Goal: Navigation & Orientation: Find specific page/section

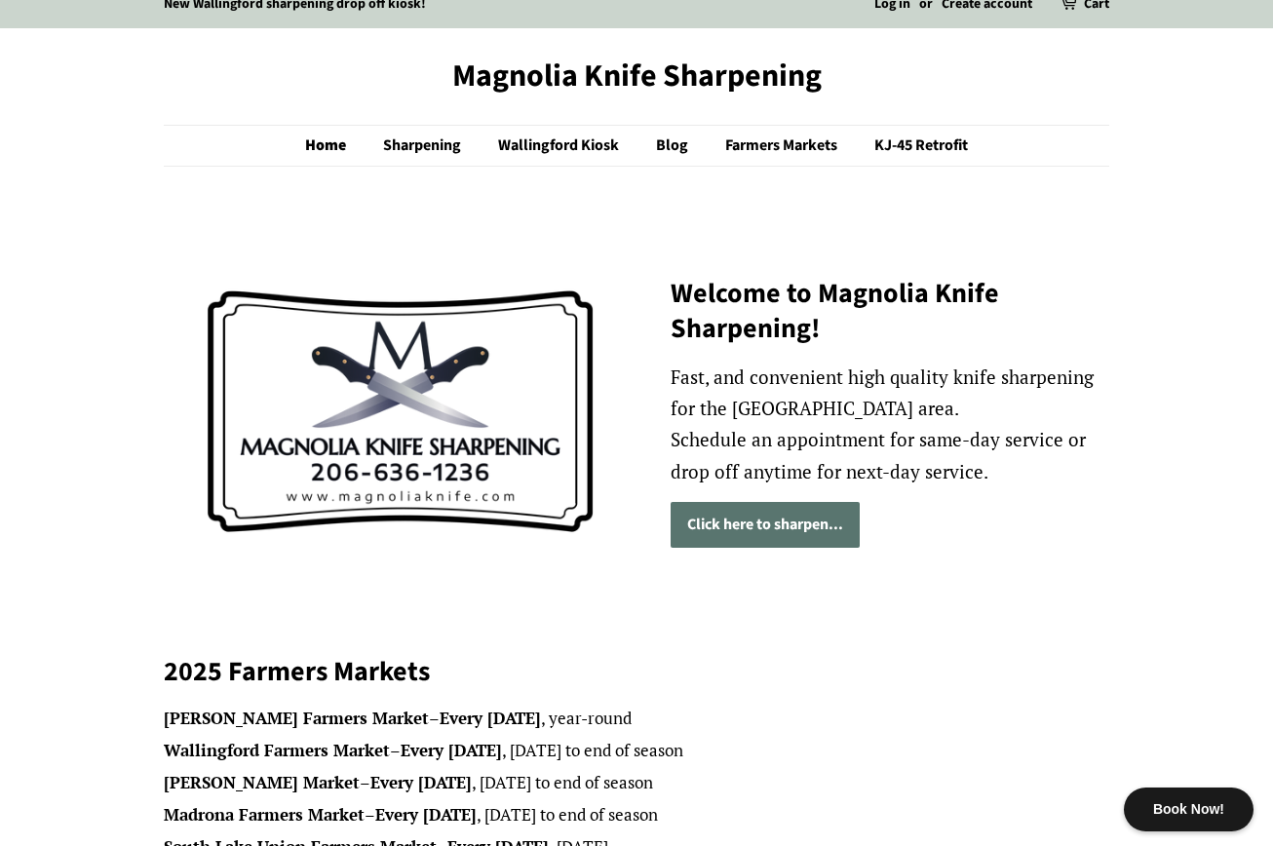
scroll to position [19, 0]
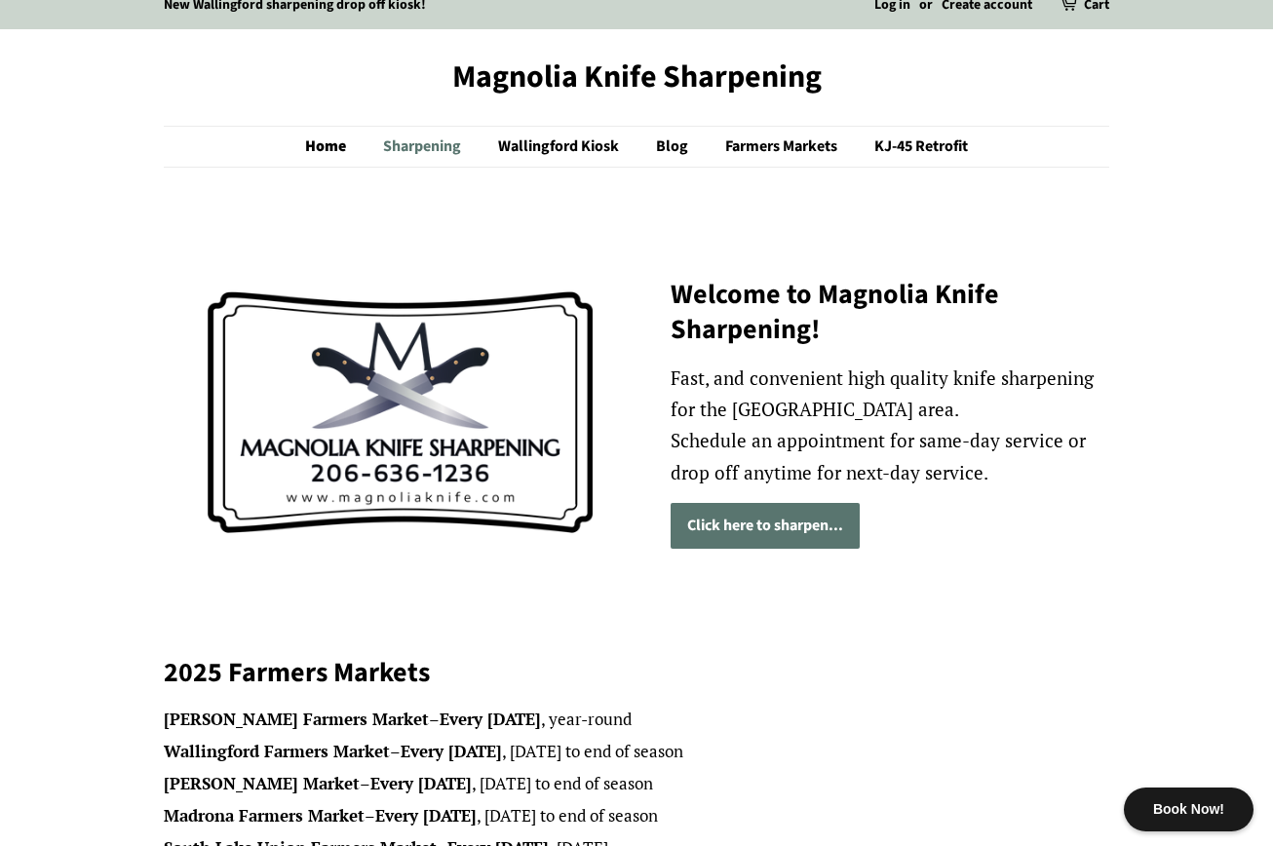
click at [412, 144] on link "Sharpening" at bounding box center [424, 147] width 112 height 40
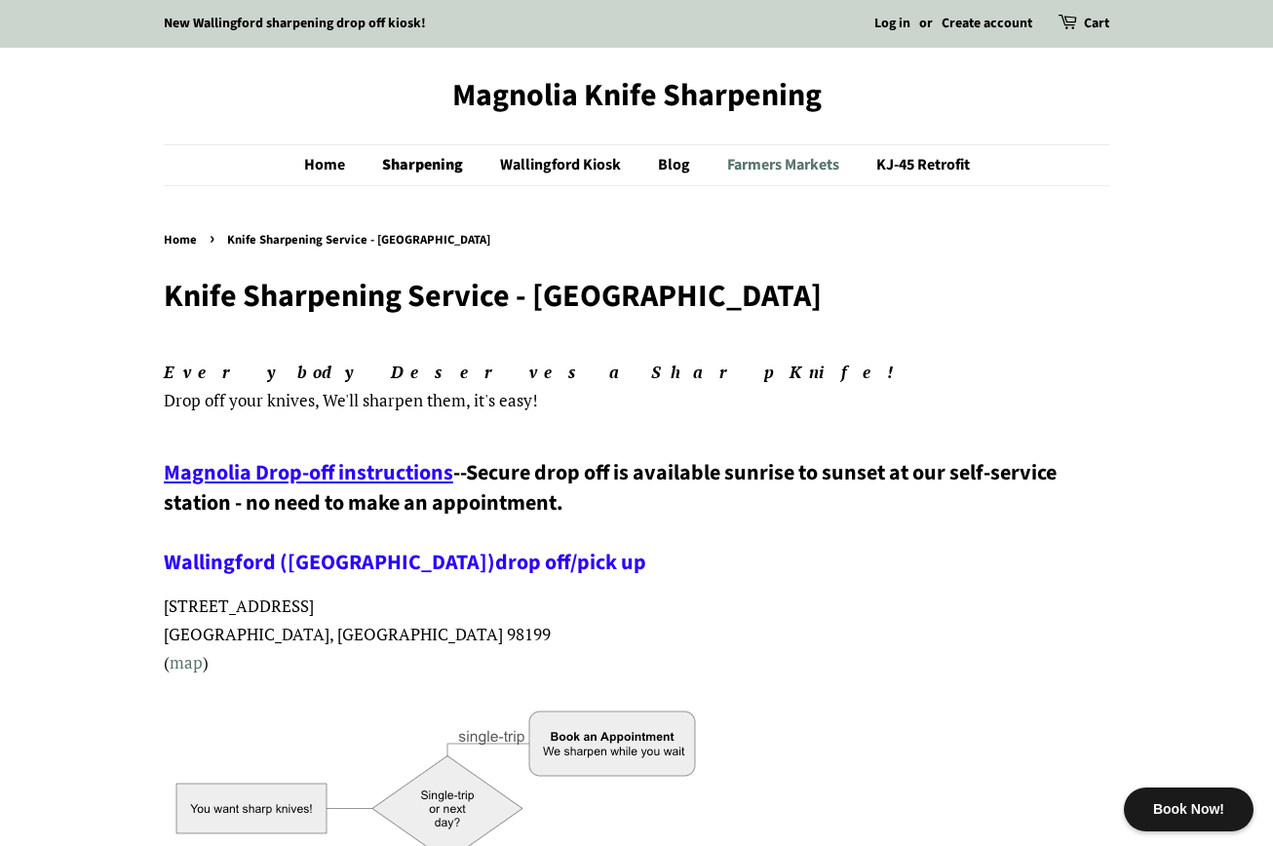
click at [770, 167] on link "Farmers Markets" at bounding box center [785, 165] width 146 height 40
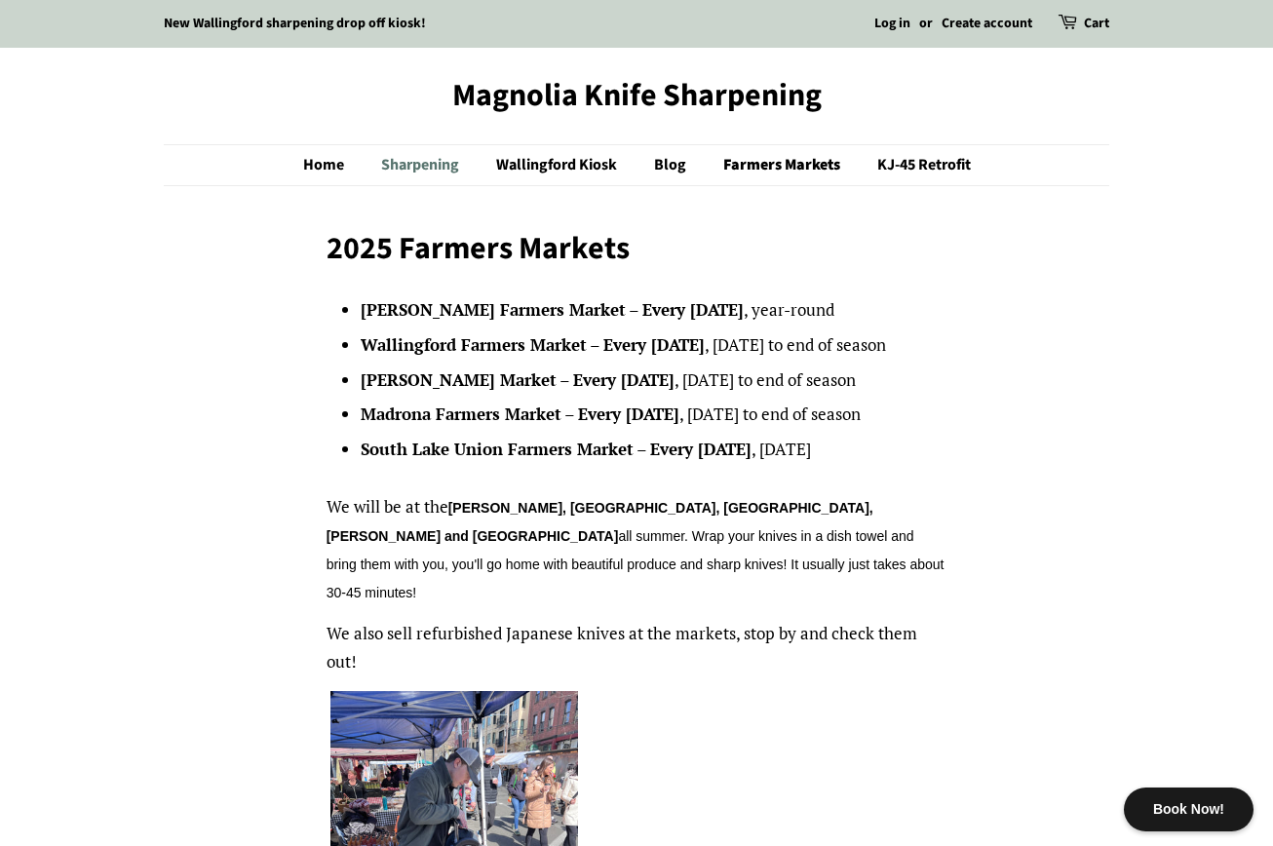
click at [418, 166] on link "Sharpening" at bounding box center [422, 165] width 112 height 40
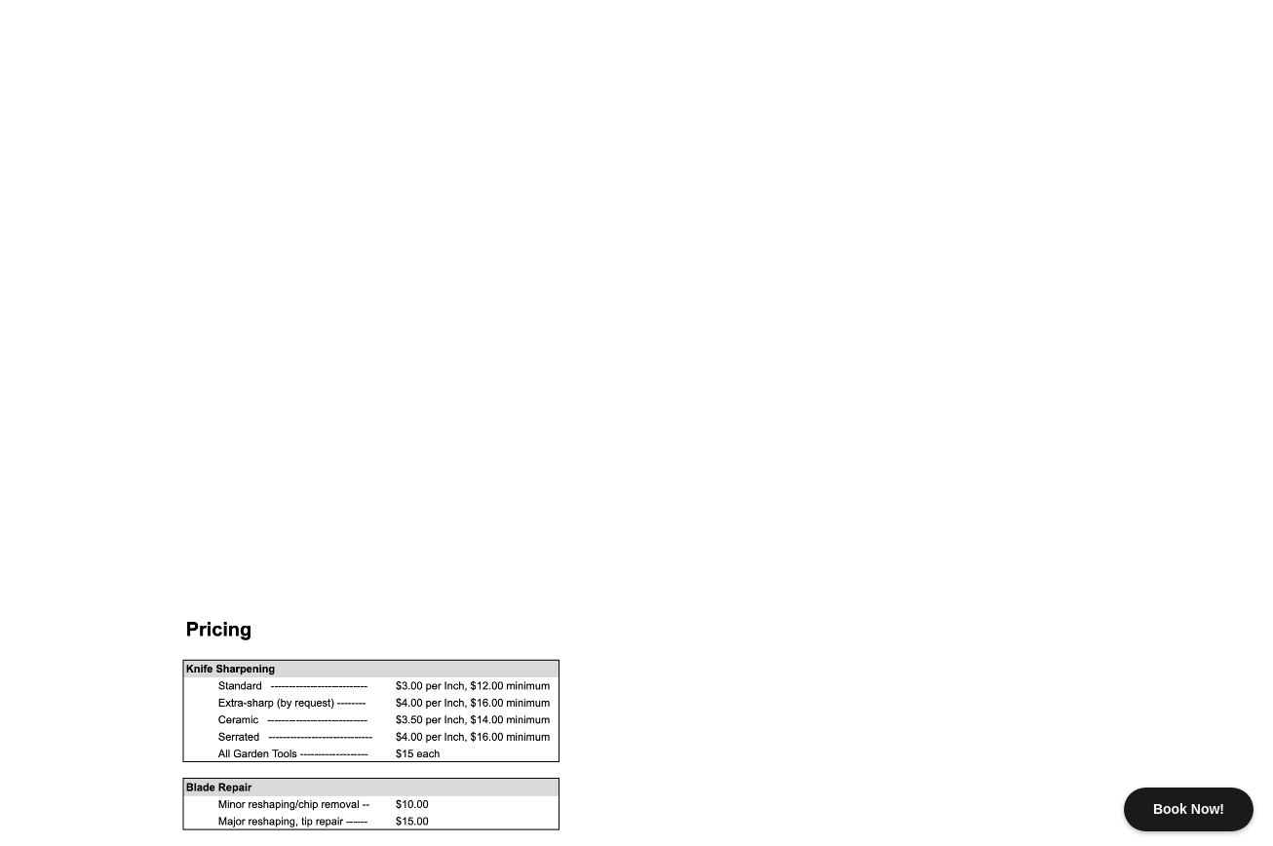
scroll to position [1238, 0]
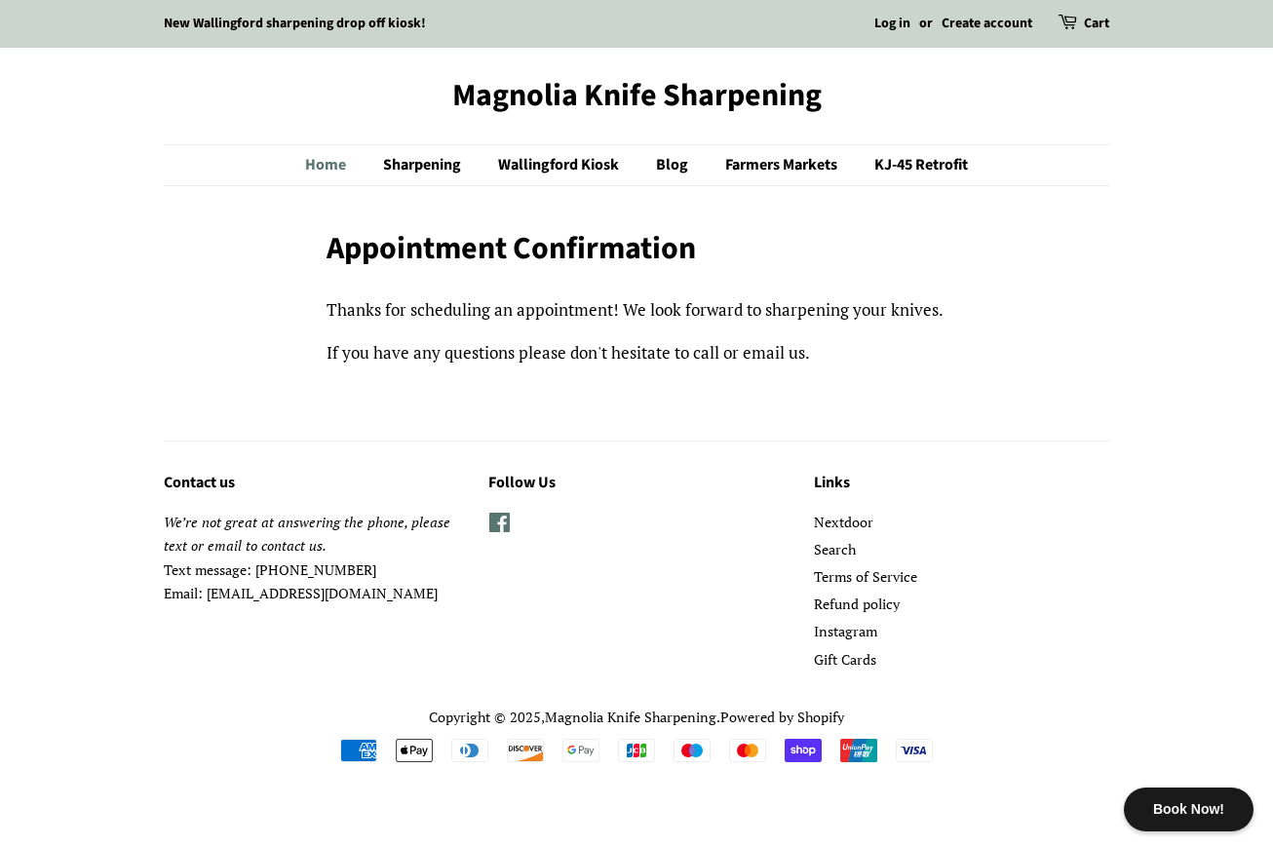
click at [317, 163] on link "Home" at bounding box center [335, 165] width 60 height 40
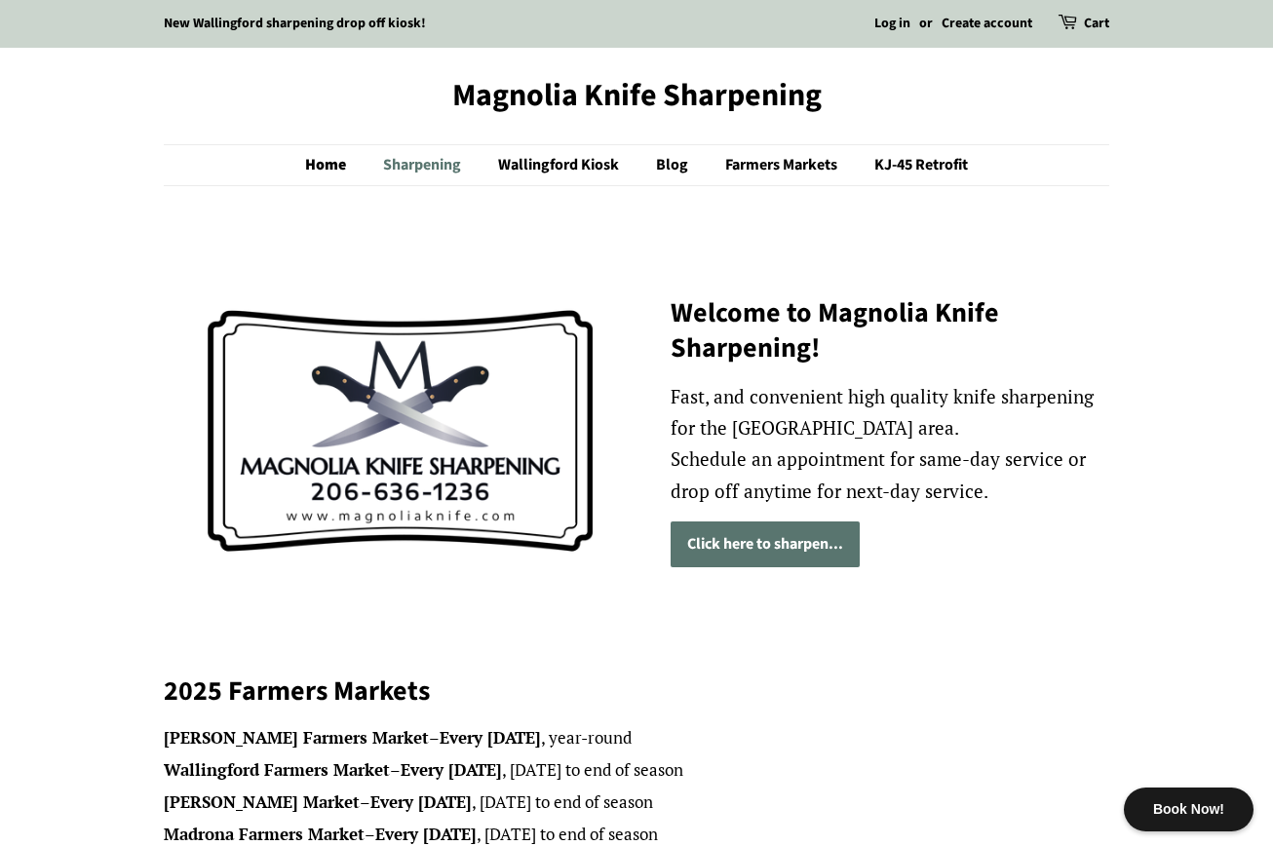
click at [418, 168] on link "Sharpening" at bounding box center [424, 165] width 112 height 40
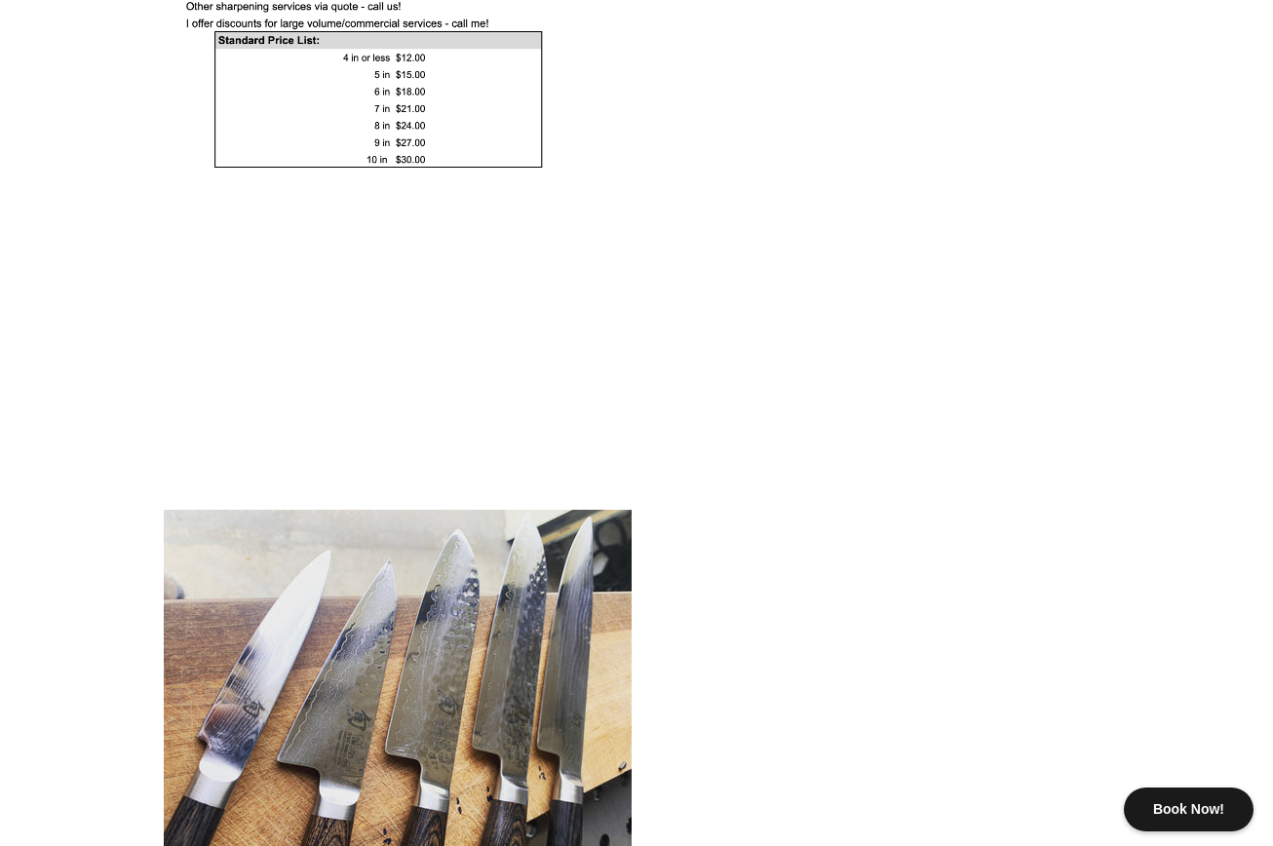
scroll to position [2187, 0]
